Goal: Find specific page/section: Find specific page/section

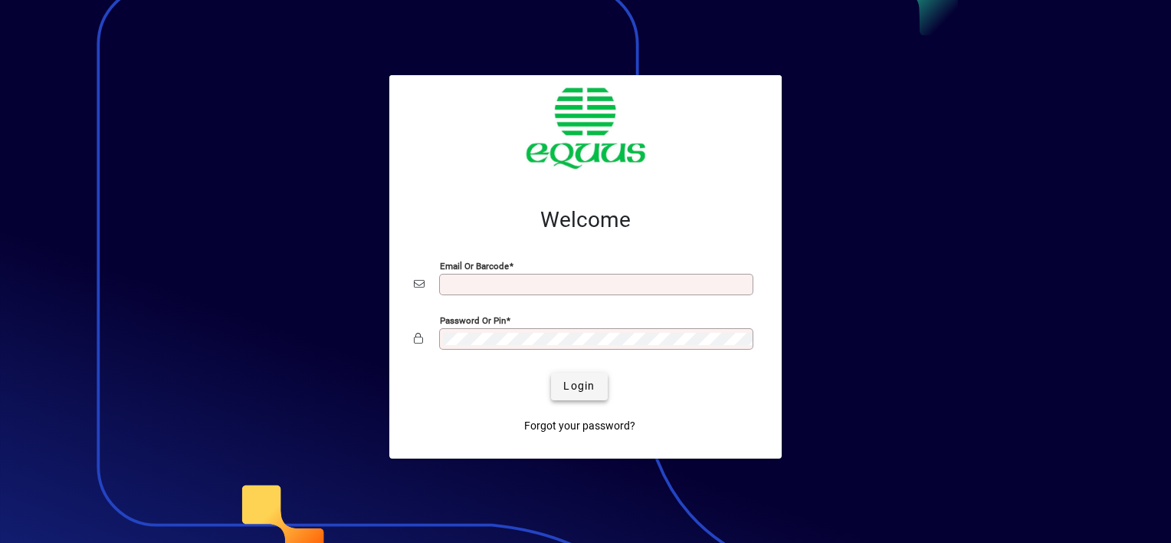
type input "**********"
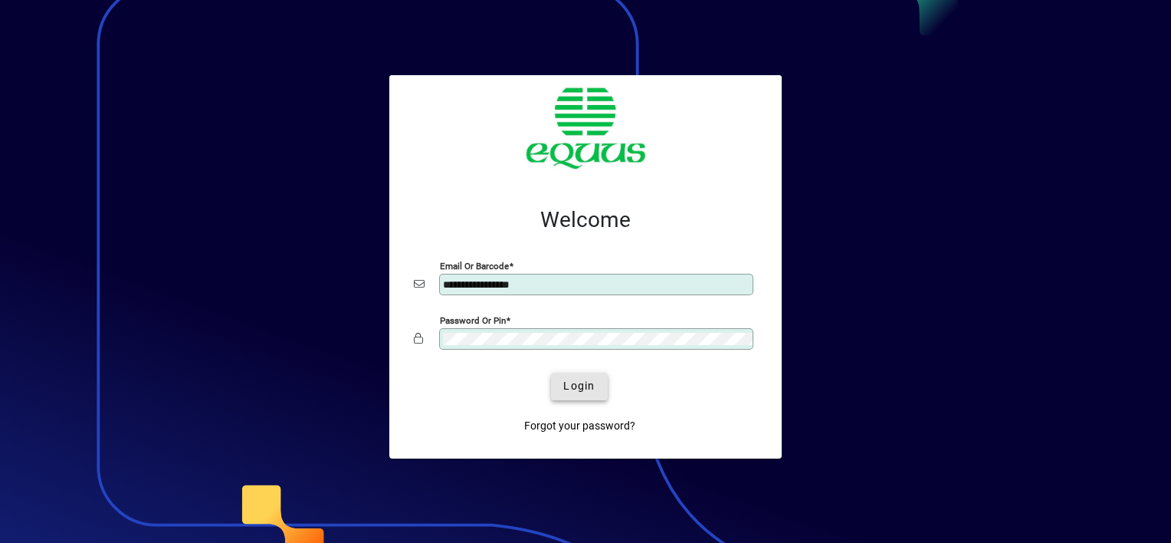
drag, startPoint x: 585, startPoint y: 389, endPoint x: 578, endPoint y: 380, distance: 11.5
click at [583, 389] on span "Login" at bounding box center [578, 386] width 31 height 16
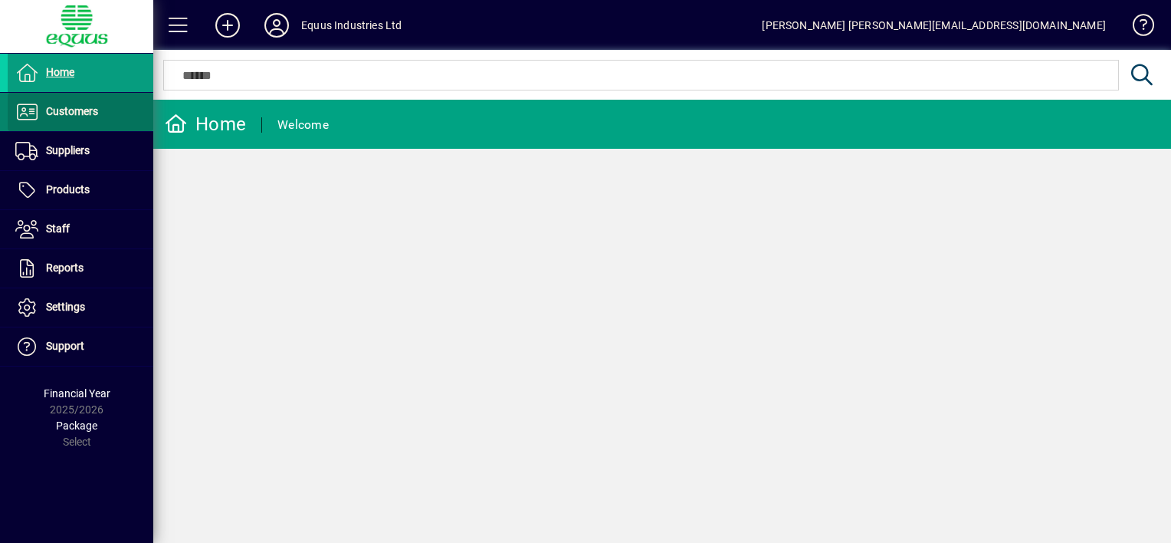
click at [80, 110] on span "Customers" at bounding box center [72, 111] width 52 height 12
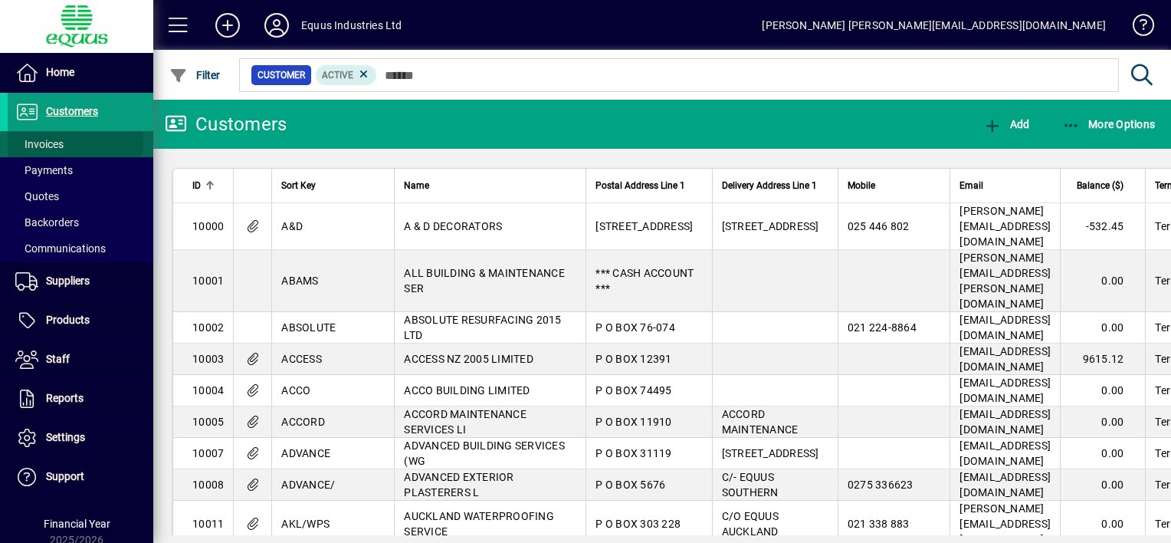
click at [61, 140] on span "Invoices" at bounding box center [39, 144] width 48 height 12
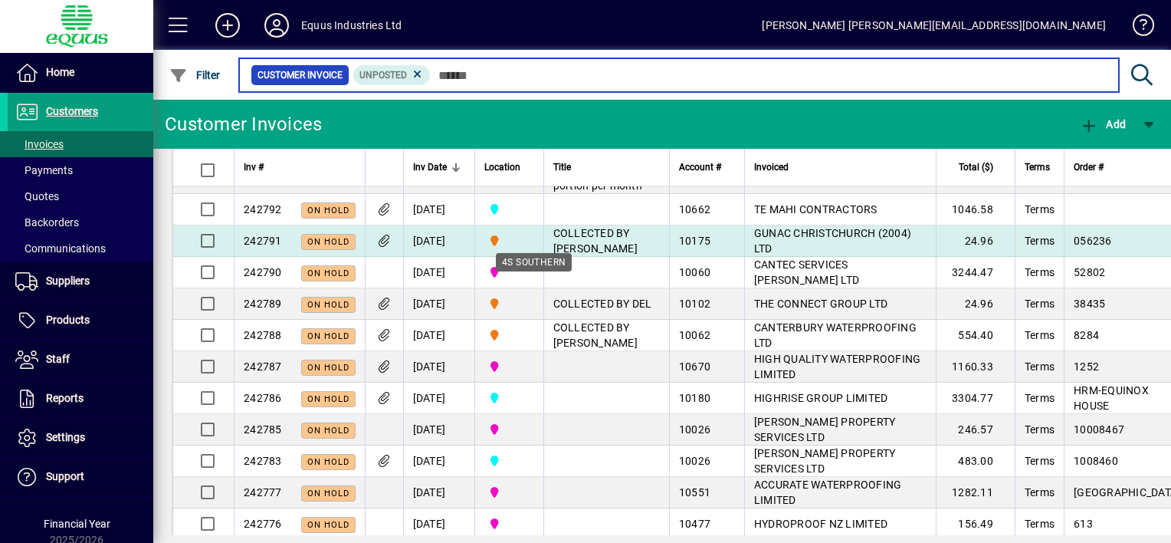
scroll to position [77, 0]
